Goal: Use online tool/utility: Utilize a website feature to perform a specific function

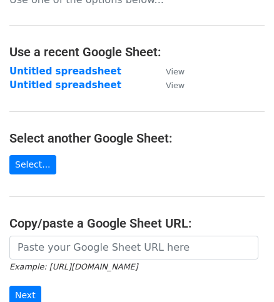
scroll to position [44, 0]
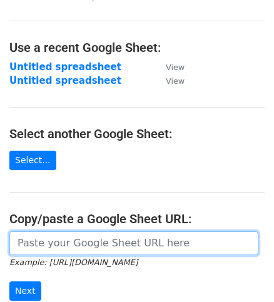
click at [39, 244] on input "url" at bounding box center [133, 243] width 249 height 24
paste input "https://docs.google.com/spreadsheets/d/1BTJMEKwxUn02gJjA4riOh0NeDGWdyvqDREc3gfd…"
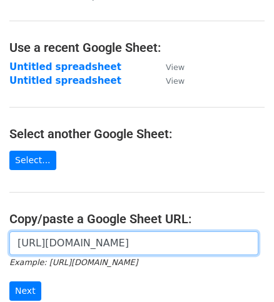
scroll to position [0, 277]
type input "https://docs.google.com/spreadsheets/d/1BTJMEKwxUn02gJjA4riOh0NeDGWdyvqDREc3gfd…"
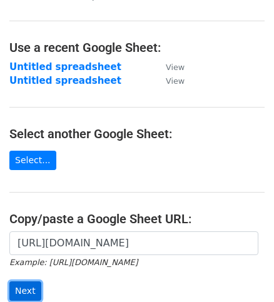
scroll to position [0, 0]
click at [22, 285] on input "Next" at bounding box center [25, 290] width 32 height 19
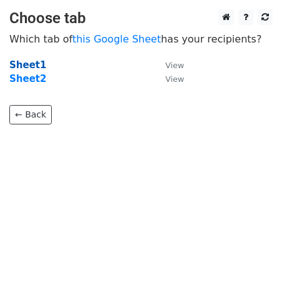
click at [19, 64] on strong "Sheet1" at bounding box center [27, 64] width 37 height 11
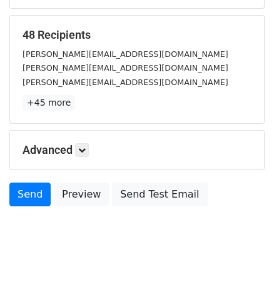
scroll to position [181, 0]
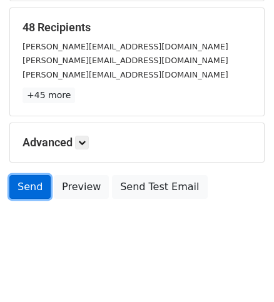
click at [32, 189] on link "Send" at bounding box center [29, 187] width 41 height 24
